Goal: Information Seeking & Learning: Learn about a topic

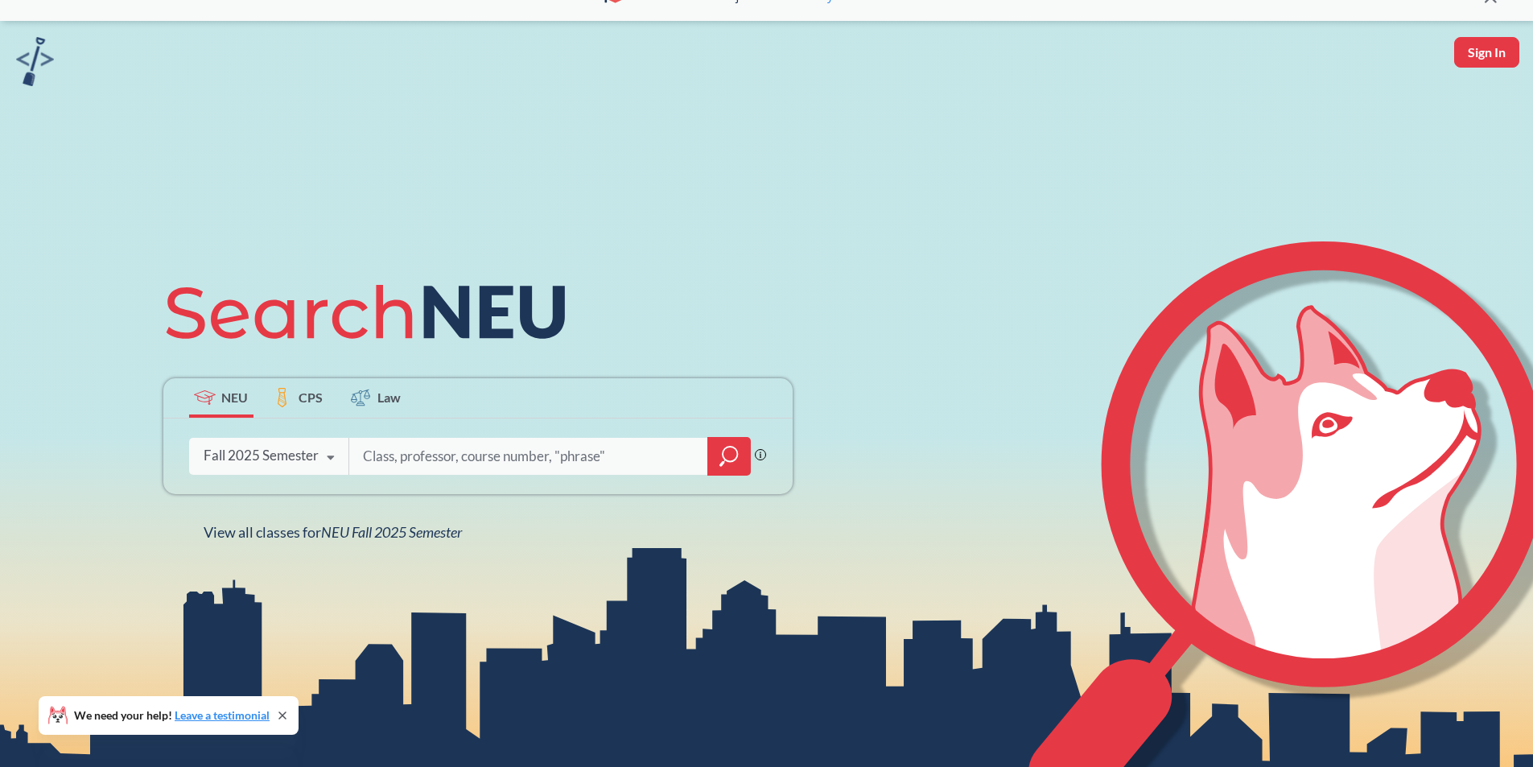
scroll to position [80, 0]
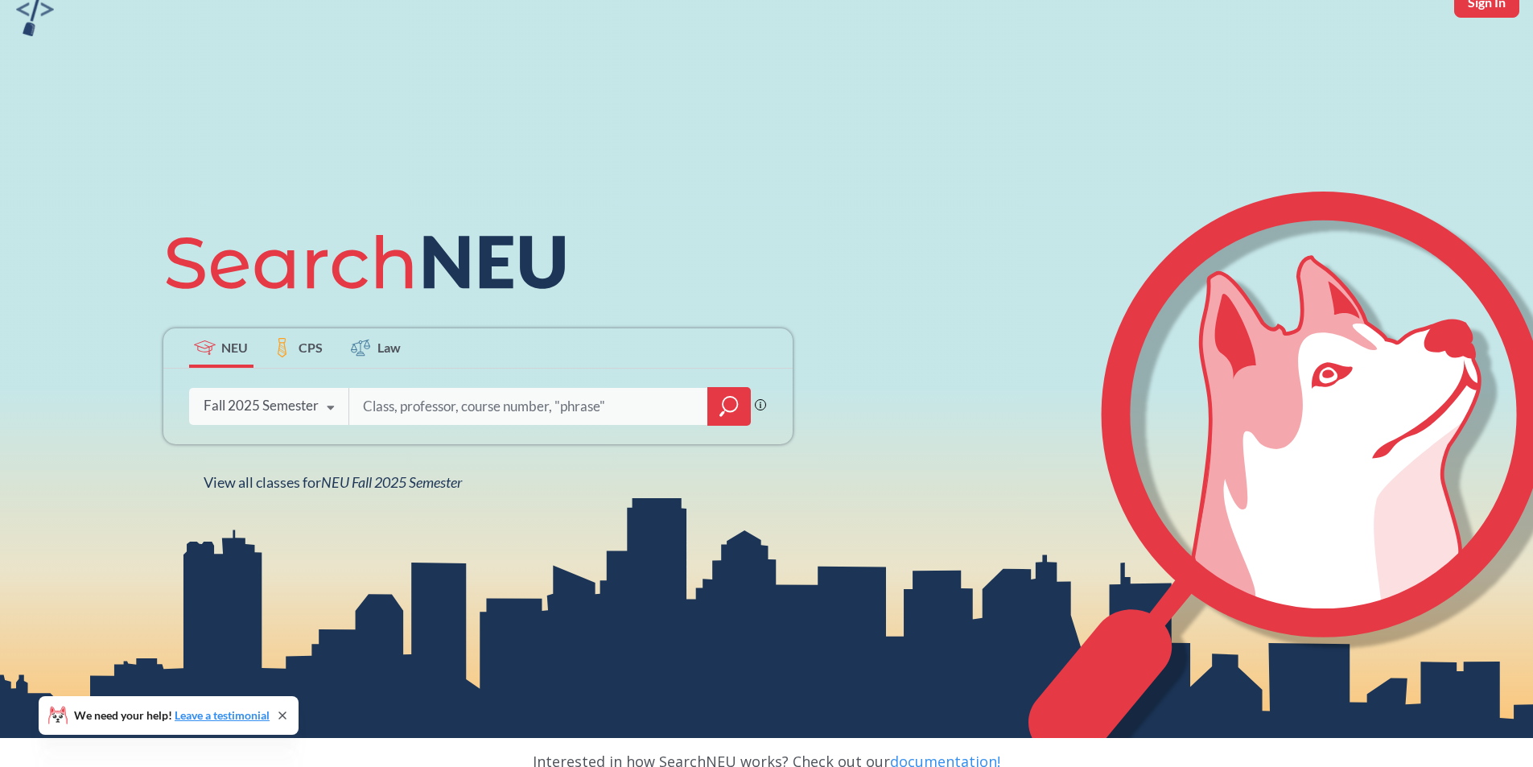
click at [480, 411] on input "search" at bounding box center [528, 406] width 335 height 34
click at [441, 406] on input "search" at bounding box center [528, 406] width 335 height 34
paste input "HSCI 4740"
type input "HSCI 4740"
click at [732, 407] on icon "magnifying glass" at bounding box center [728, 406] width 19 height 23
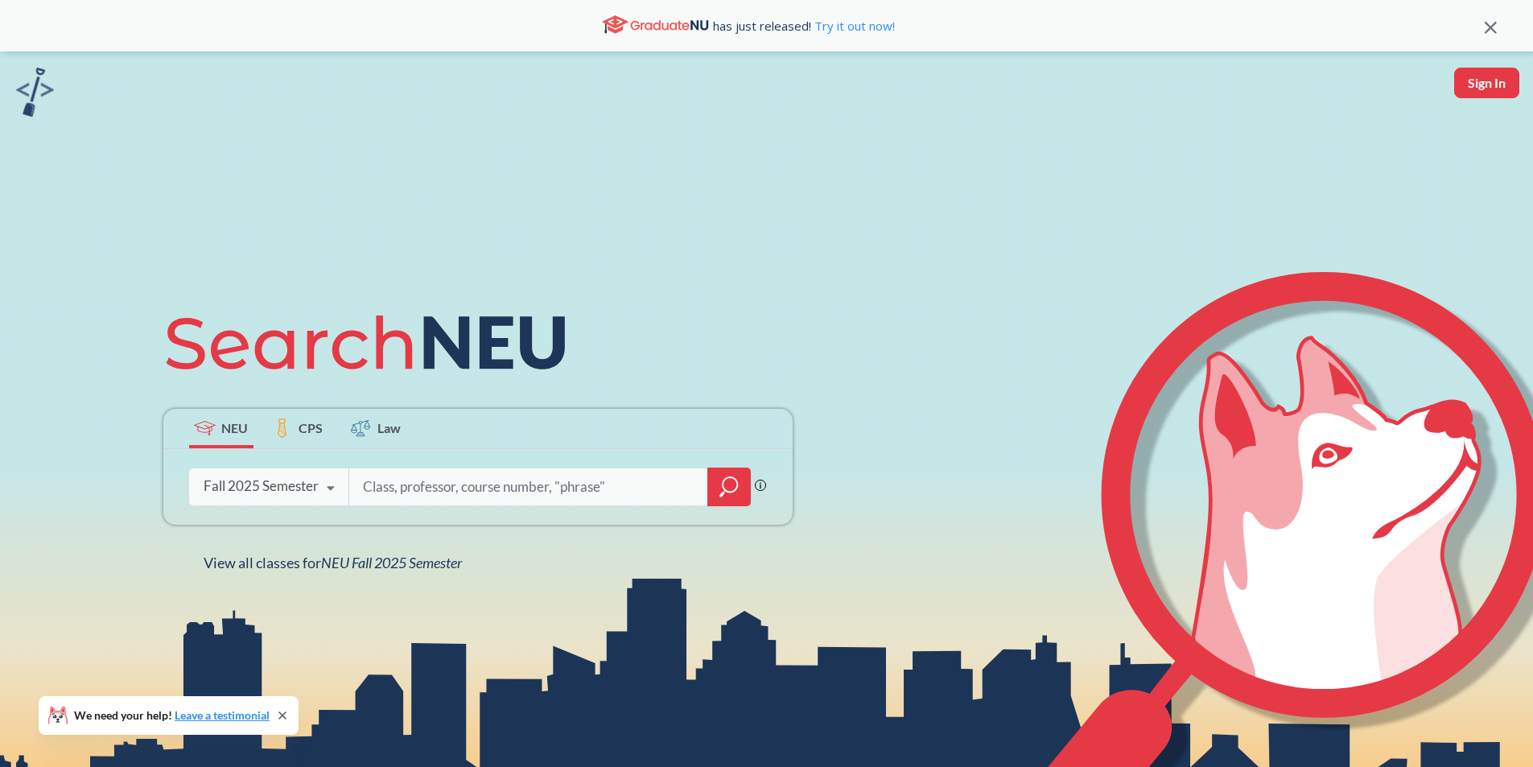
click at [276, 478] on div "Fall 2025 Semester" at bounding box center [261, 486] width 115 height 18
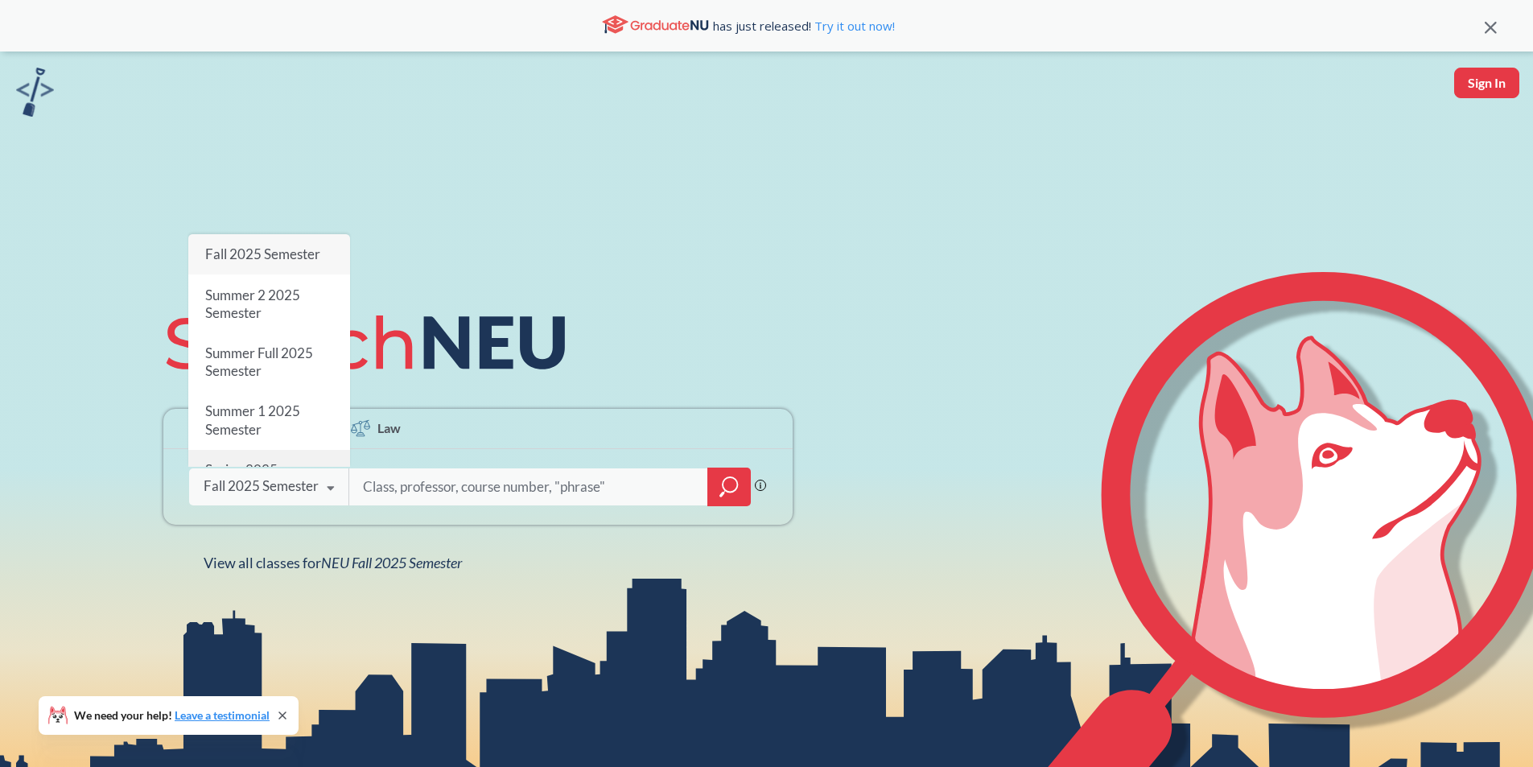
click at [285, 450] on div "Spring 2025 Semester" at bounding box center [269, 479] width 162 height 58
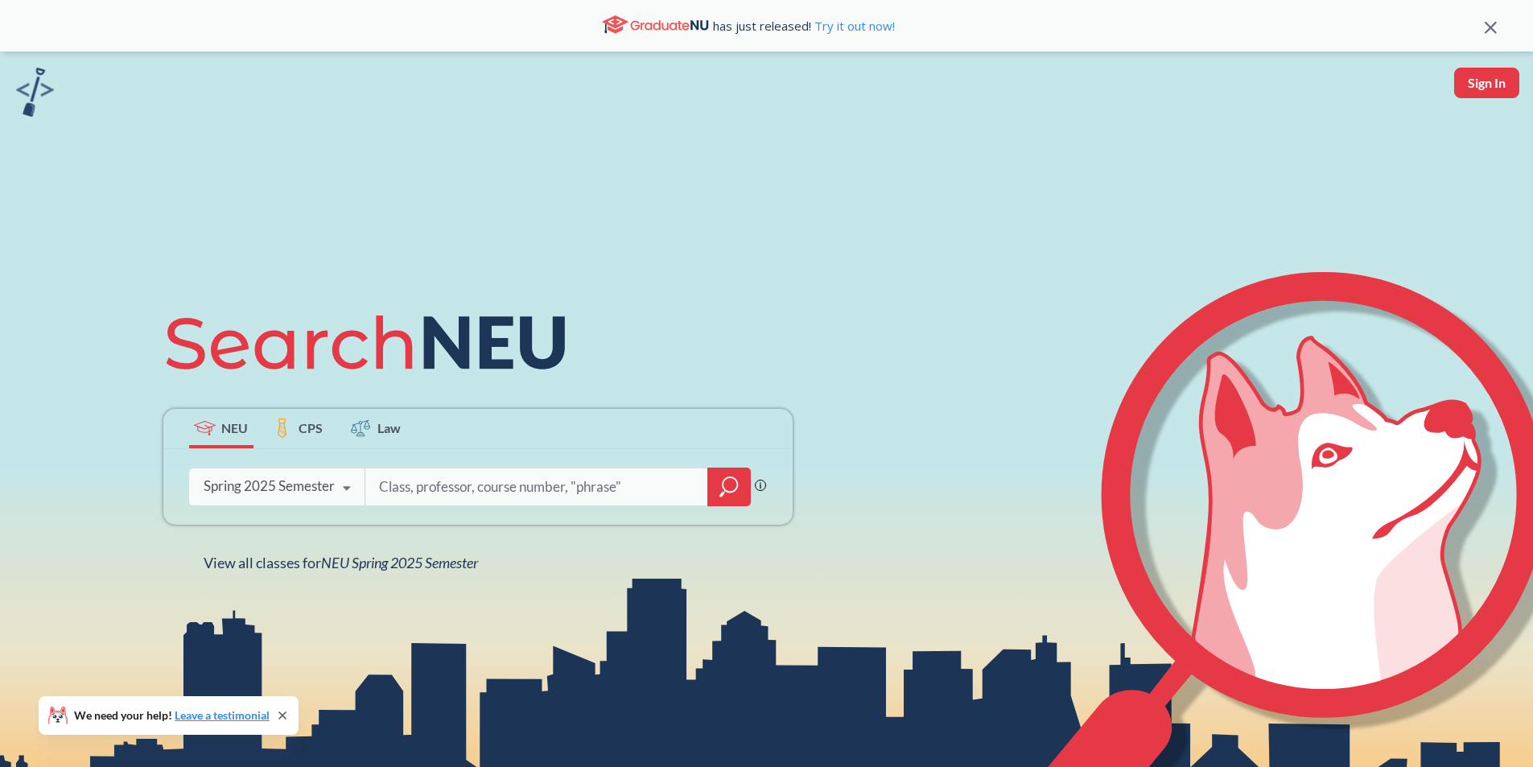
click at [548, 482] on input "search" at bounding box center [536, 487] width 319 height 34
paste input "HSCI 4740"
type input "HSCI 4740"
click at [744, 483] on div at bounding box center [728, 487] width 43 height 39
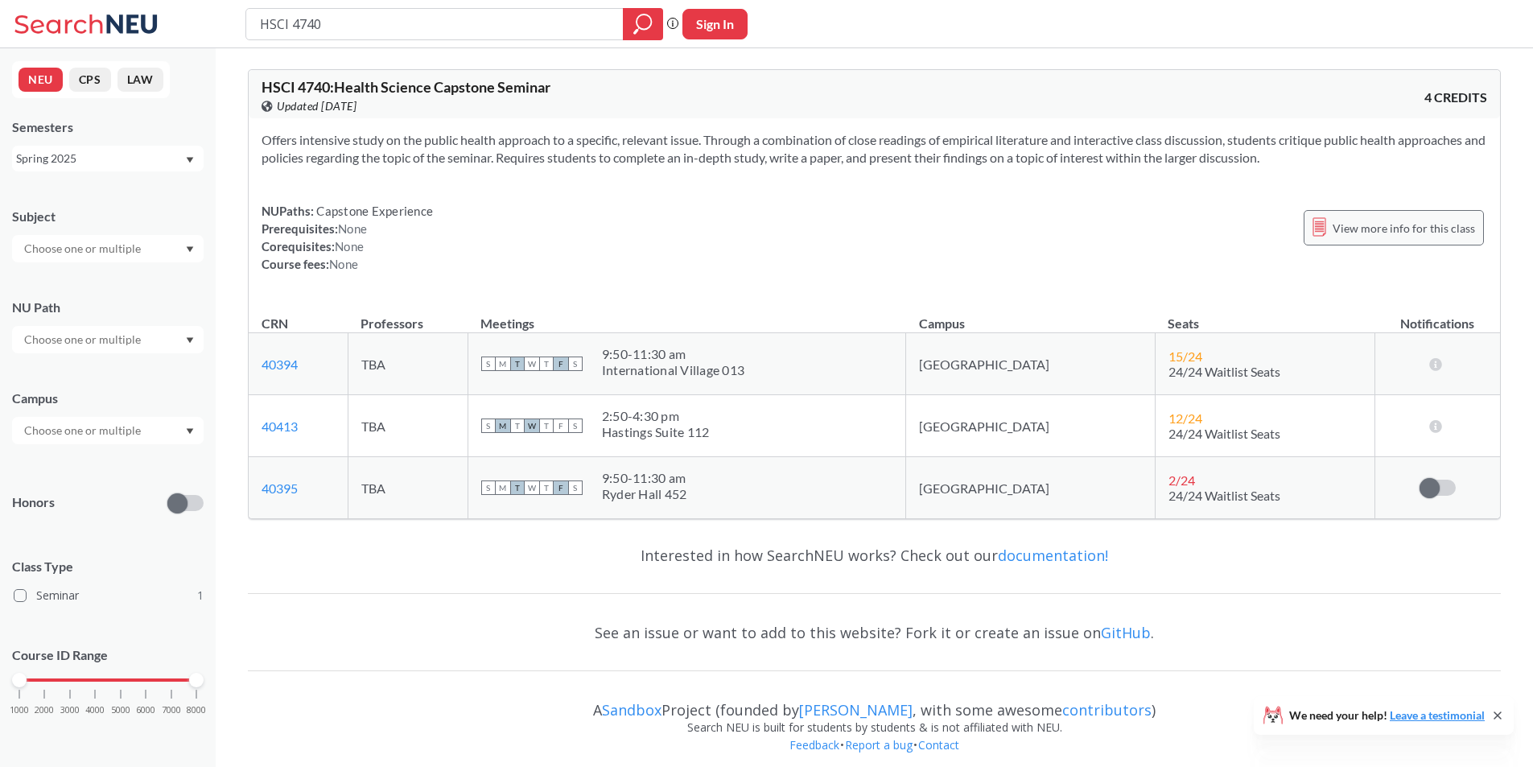
click at [1427, 243] on div "View more info for this class" at bounding box center [1394, 227] width 180 height 35
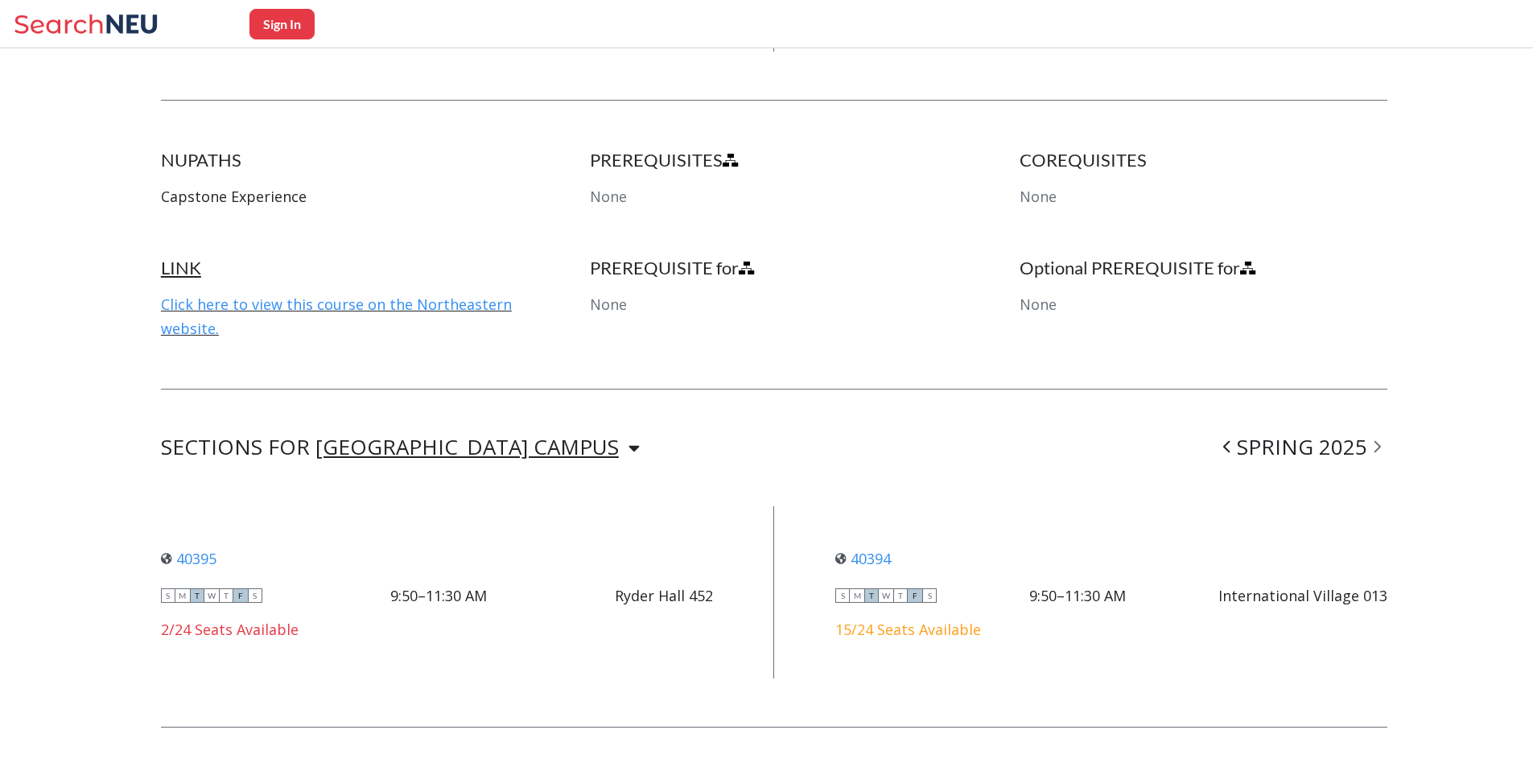
scroll to position [805, 0]
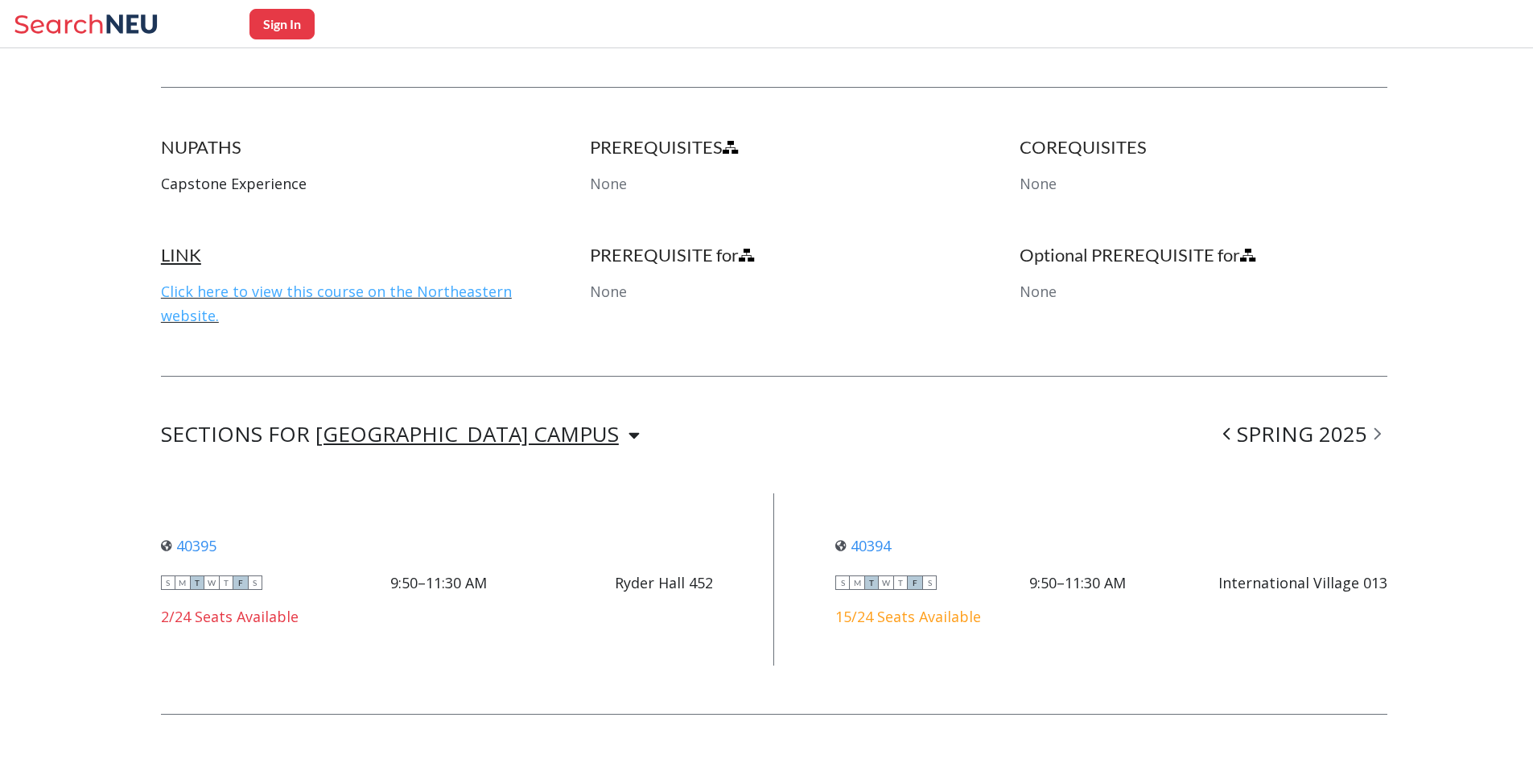
click at [382, 298] on link "Click here to view this course on the Northeastern website." at bounding box center [336, 303] width 351 height 43
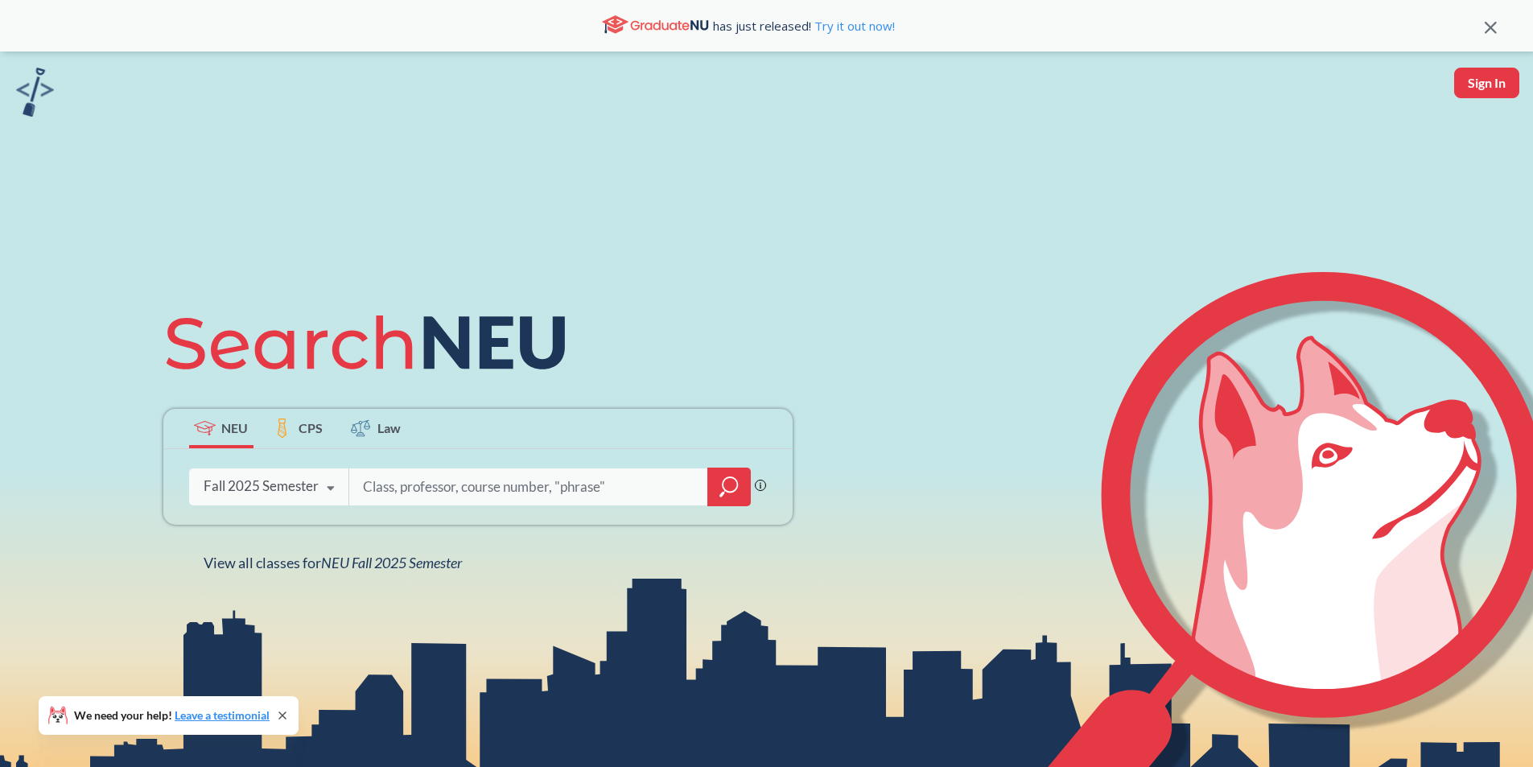
click at [422, 486] on input "search" at bounding box center [528, 487] width 335 height 34
type input "PHTH 4616"
click at [300, 490] on div "Fall 2025 Semester" at bounding box center [261, 486] width 115 height 18
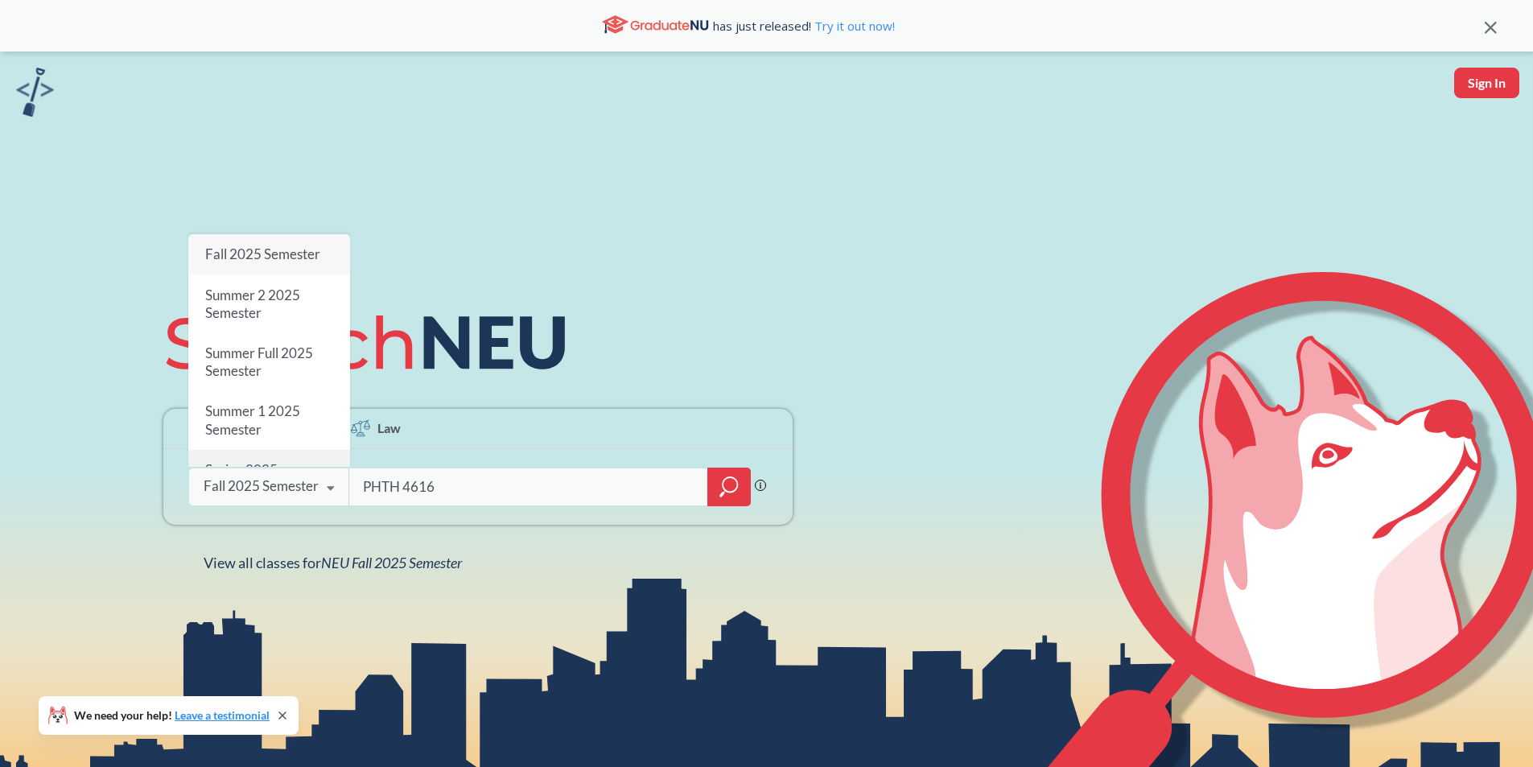
click at [249, 461] on span "Spring 2025 Semester" at bounding box center [240, 478] width 72 height 35
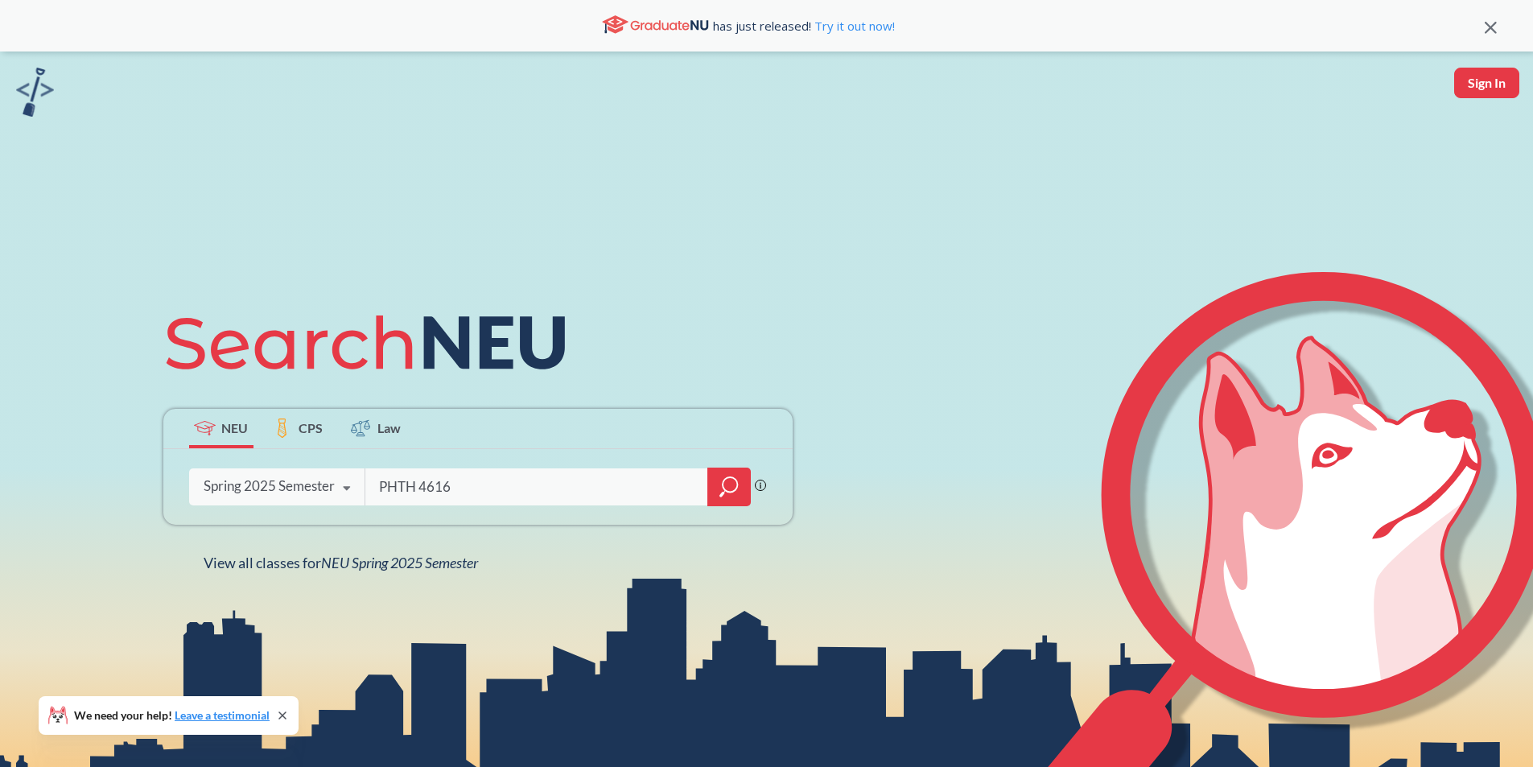
click at [741, 488] on div at bounding box center [728, 487] width 43 height 39
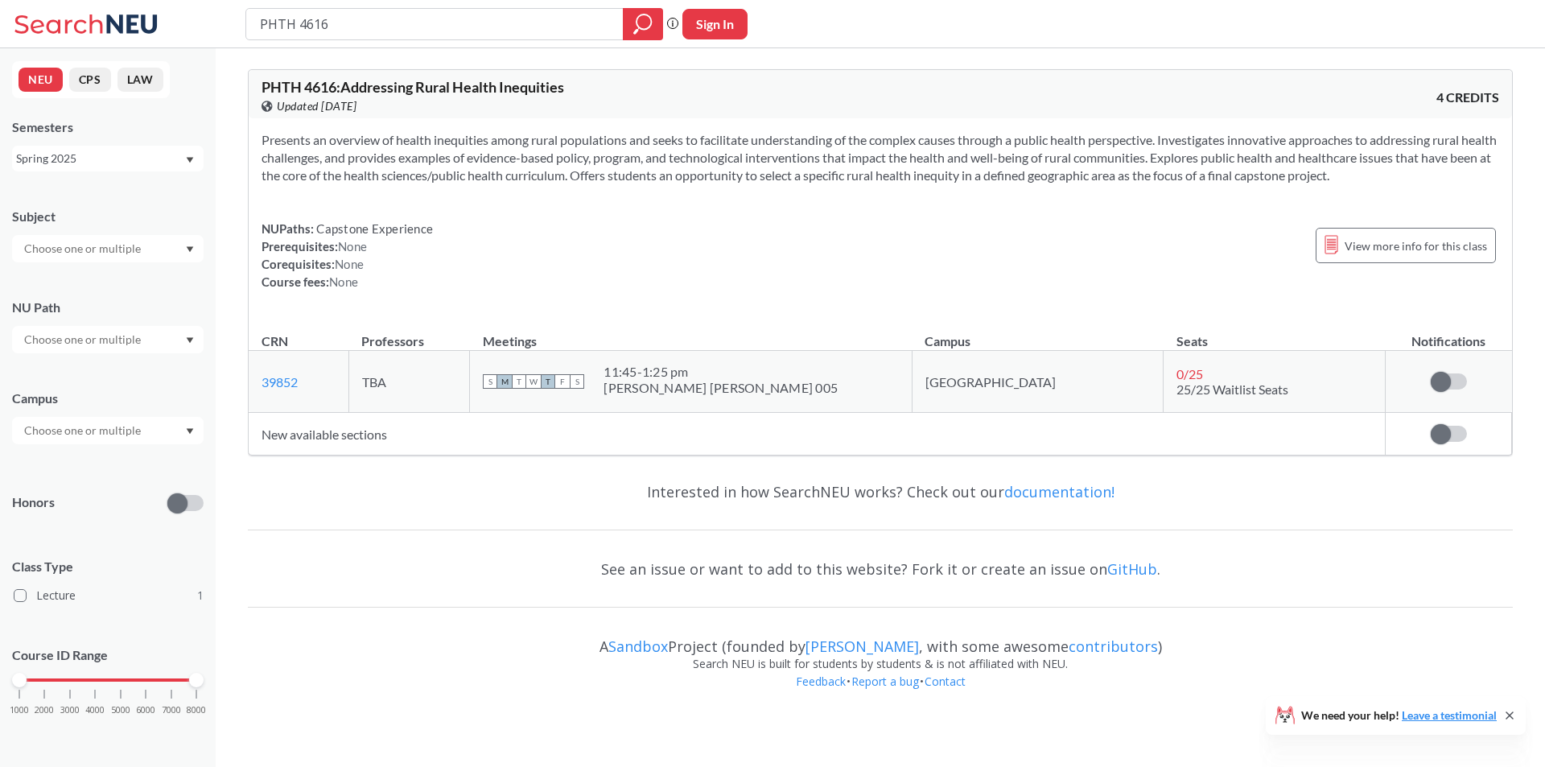
click at [1176, 373] on span "0 / 25" at bounding box center [1189, 373] width 27 height 15
drag, startPoint x: 410, startPoint y: 10, endPoint x: 252, endPoint y: 52, distance: 163.4
click at [255, 38] on div "PHTH 4616" at bounding box center [454, 24] width 418 height 32
type input "advanced writing"
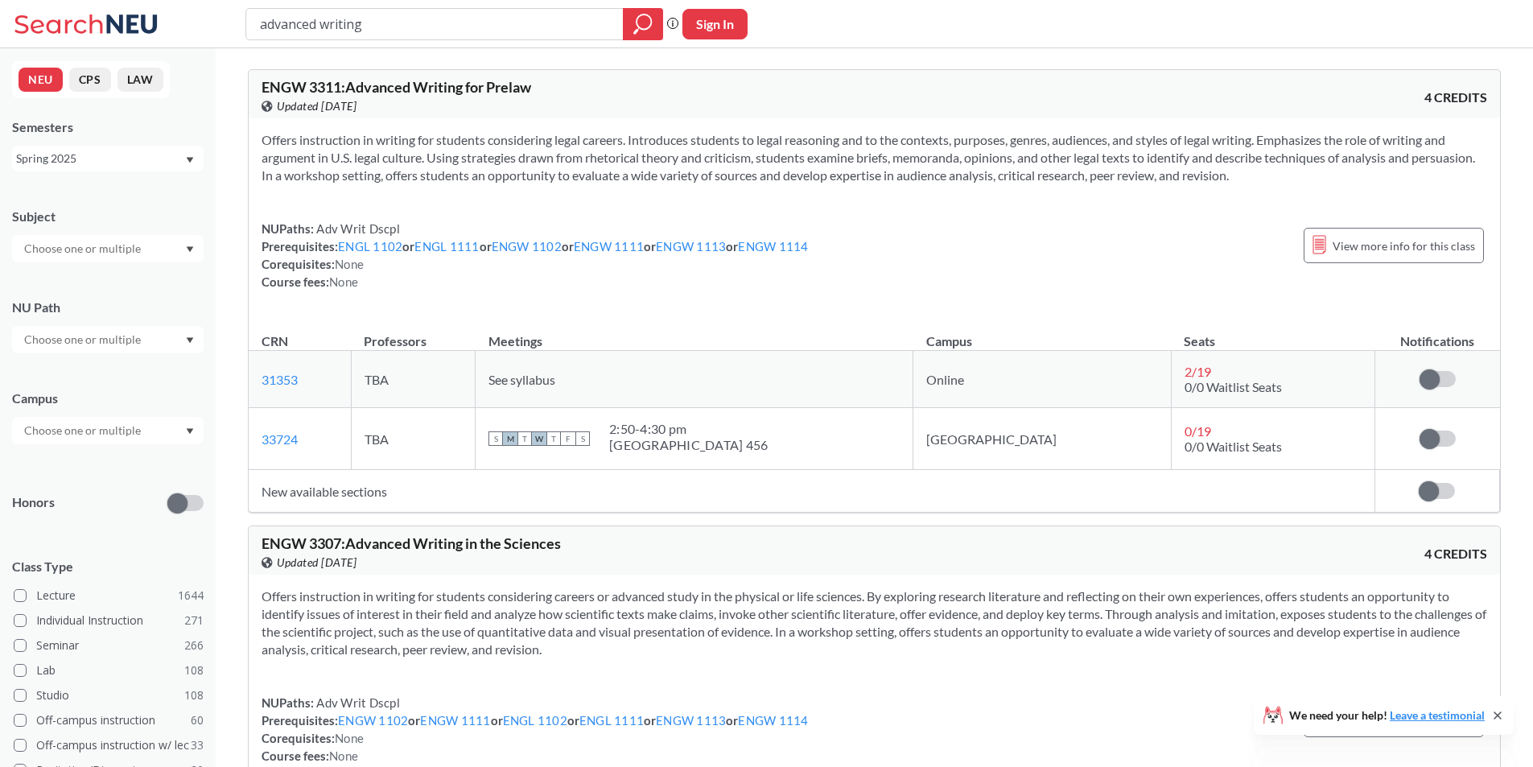
click at [649, 389] on td "See syllabus" at bounding box center [695, 379] width 438 height 57
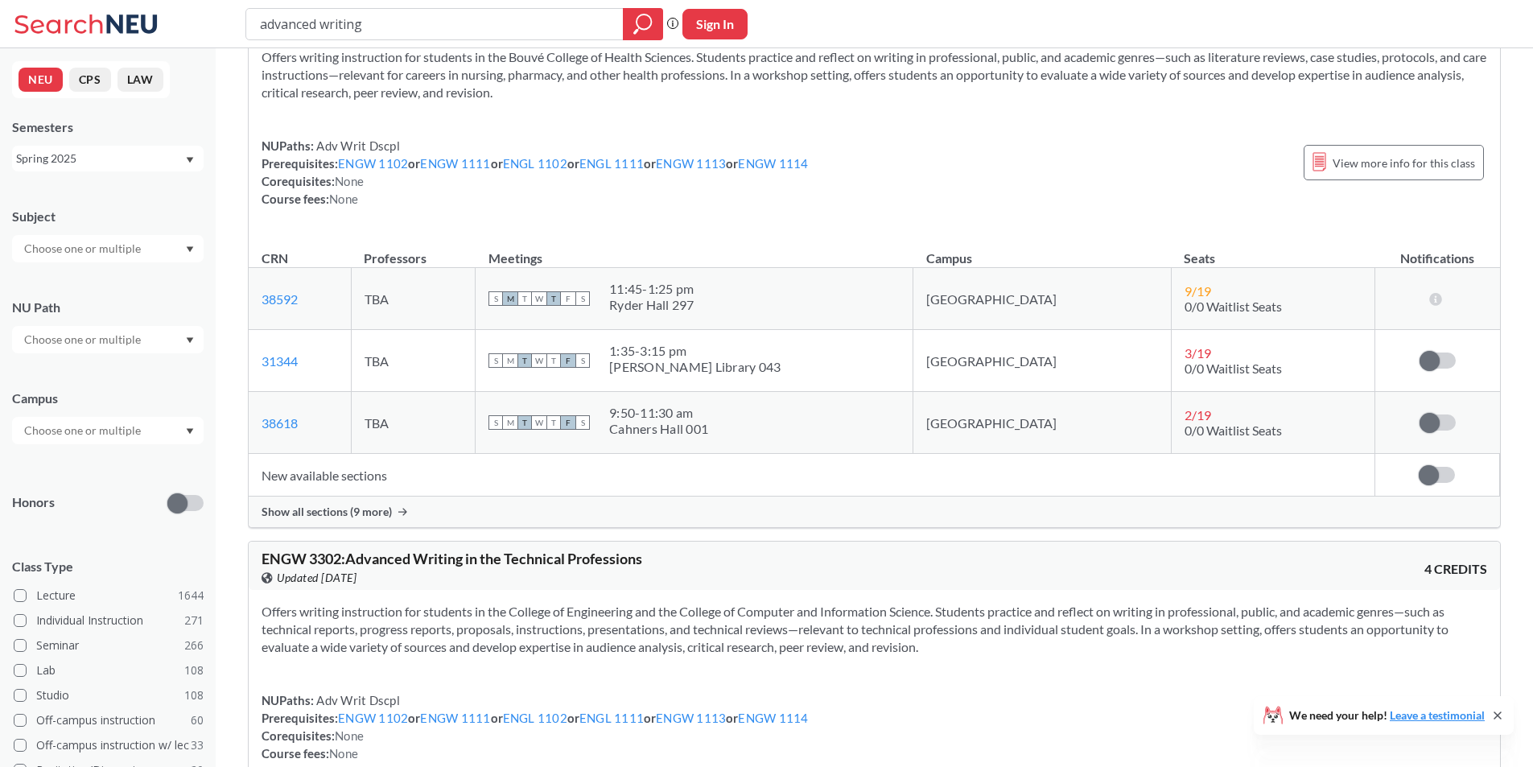
scroll to position [2092, 0]
click at [307, 474] on td "New available sections" at bounding box center [812, 473] width 1126 height 43
click at [365, 517] on span "Show all sections (9 more)" at bounding box center [327, 510] width 130 height 14
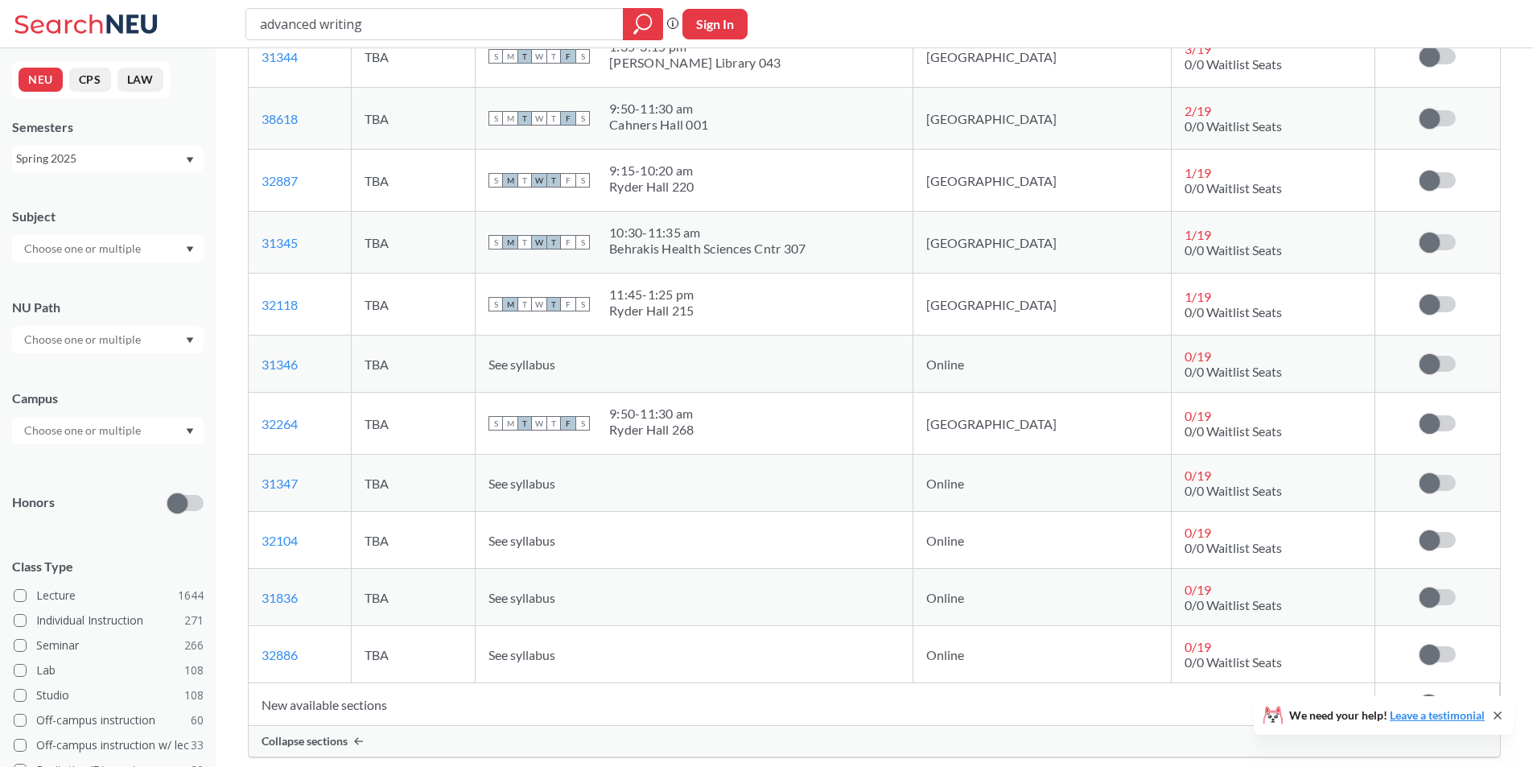
scroll to position [2414, 0]
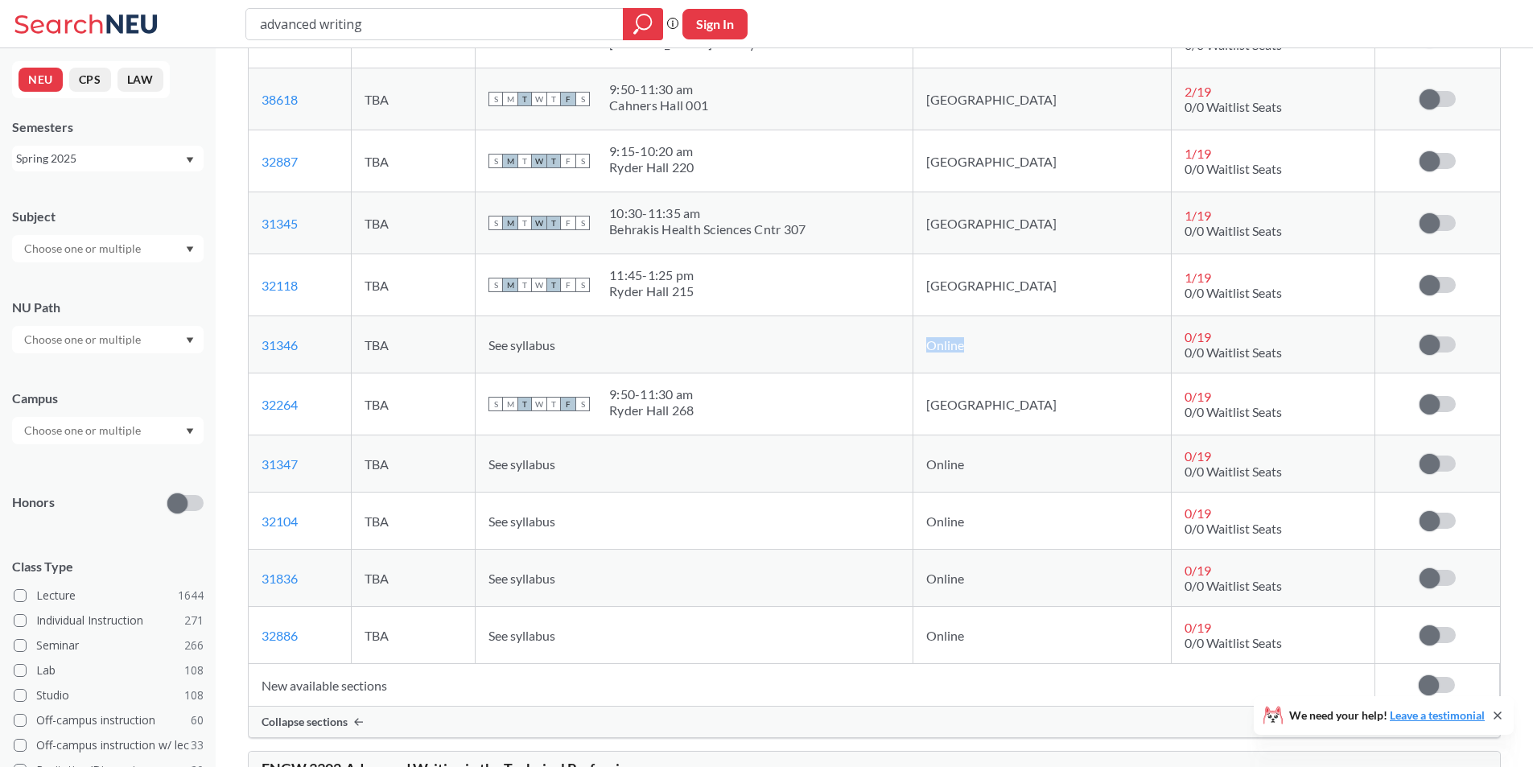
drag, startPoint x: 1030, startPoint y: 339, endPoint x: 949, endPoint y: 344, distance: 81.4
click at [949, 344] on tr "31346 View this section on Banner. TBA See syllabus Online 0 / 19 0/0 Waitlist …" at bounding box center [874, 344] width 1251 height 57
click at [973, 365] on td "Online" at bounding box center [1042, 344] width 258 height 57
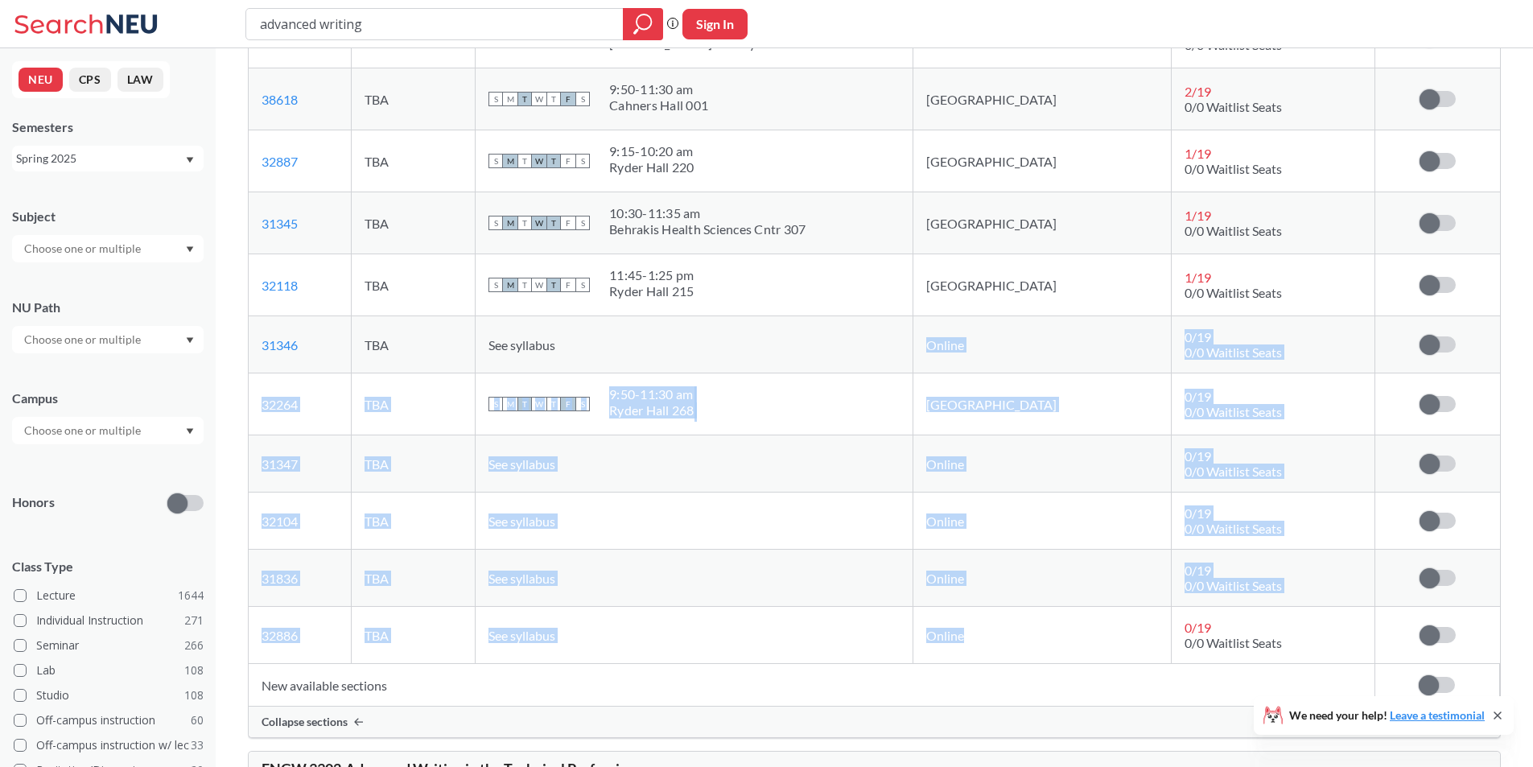
drag, startPoint x: 991, startPoint y: 336, endPoint x: 1088, endPoint y: 614, distance: 294.7
click at [1088, 614] on tbody "38592 View this section on Banner. TBA S M T W T F S 11:45 - 1:25 pm [GEOGRAPHI…" at bounding box center [874, 303] width 1251 height 719
click at [1087, 614] on td "Online" at bounding box center [1042, 635] width 258 height 57
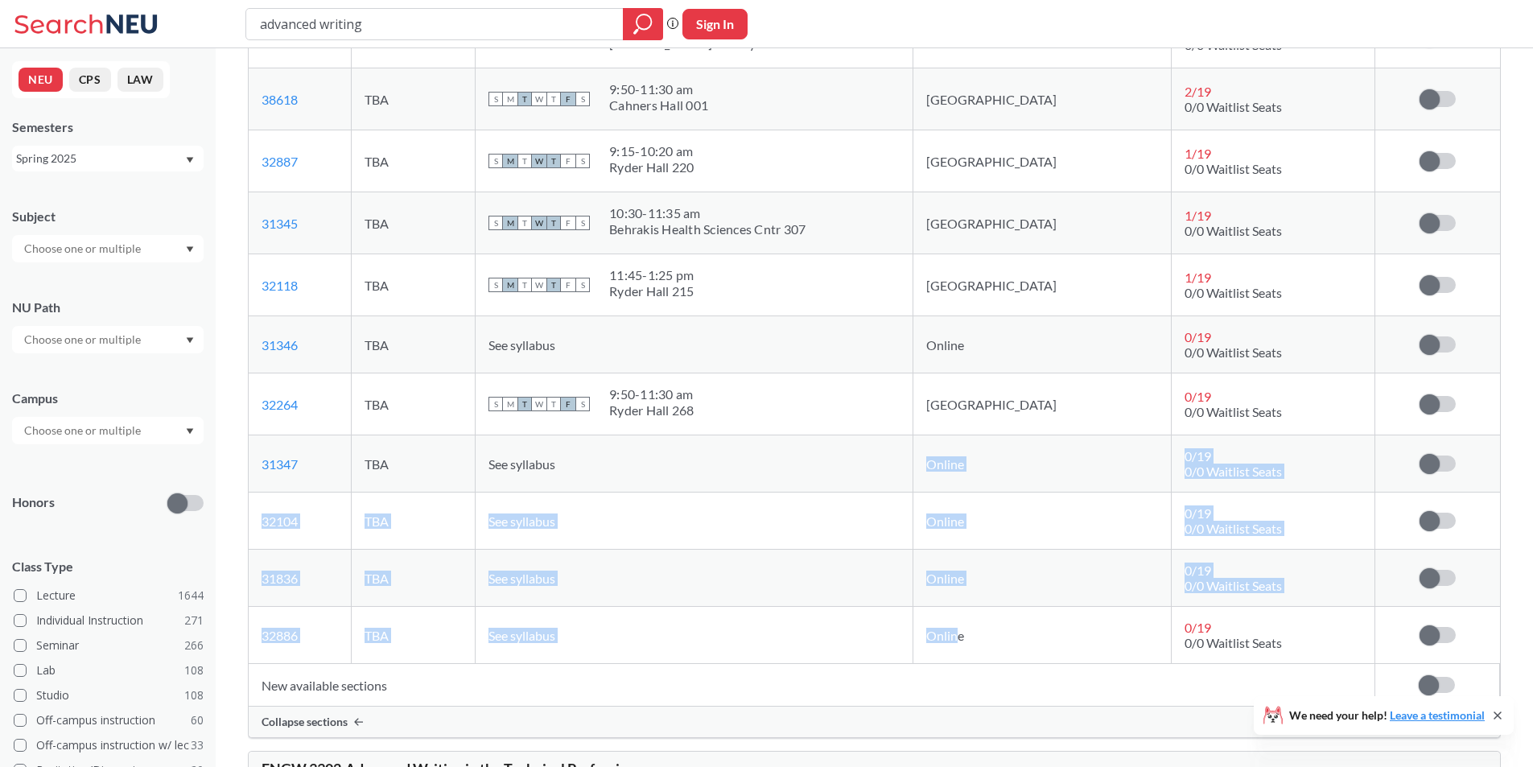
drag, startPoint x: 983, startPoint y: 466, endPoint x: 1021, endPoint y: 621, distance: 160.0
click at [1021, 621] on tbody "38592 View this section on Banner. TBA S M T W T F S 11:45 - 1:25 pm [GEOGRAPHI…" at bounding box center [874, 303] width 1251 height 719
click at [1019, 587] on td "Online" at bounding box center [1042, 578] width 258 height 57
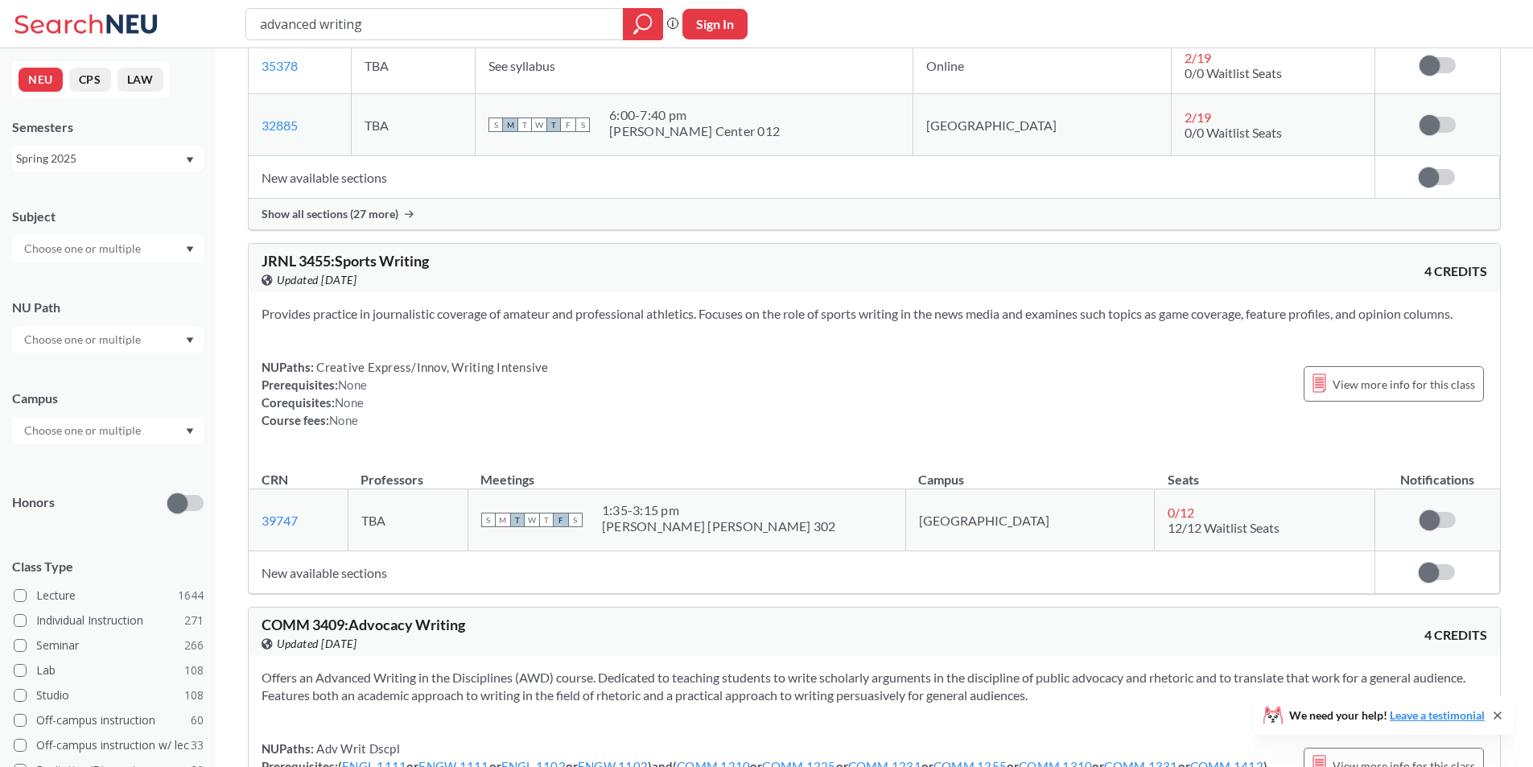
scroll to position [5874, 0]
